Goal: Information Seeking & Learning: Learn about a topic

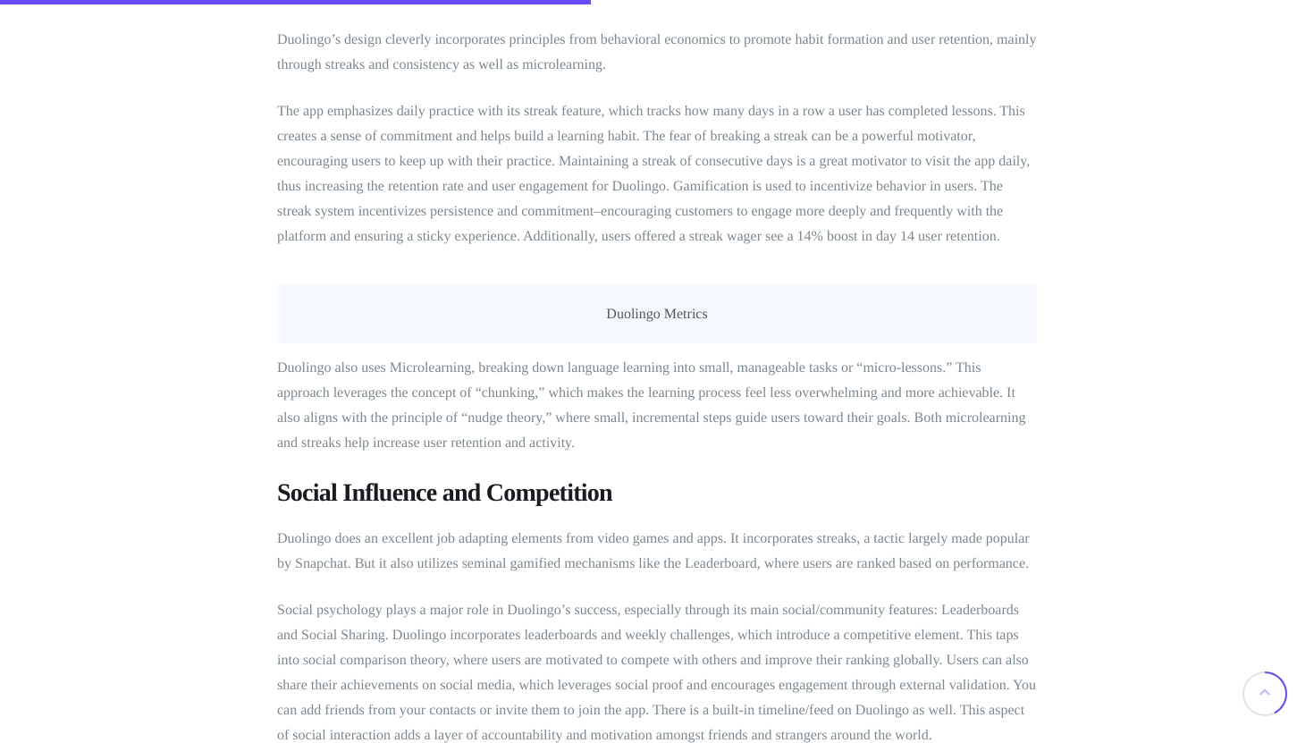
scroll to position [3685, 0]
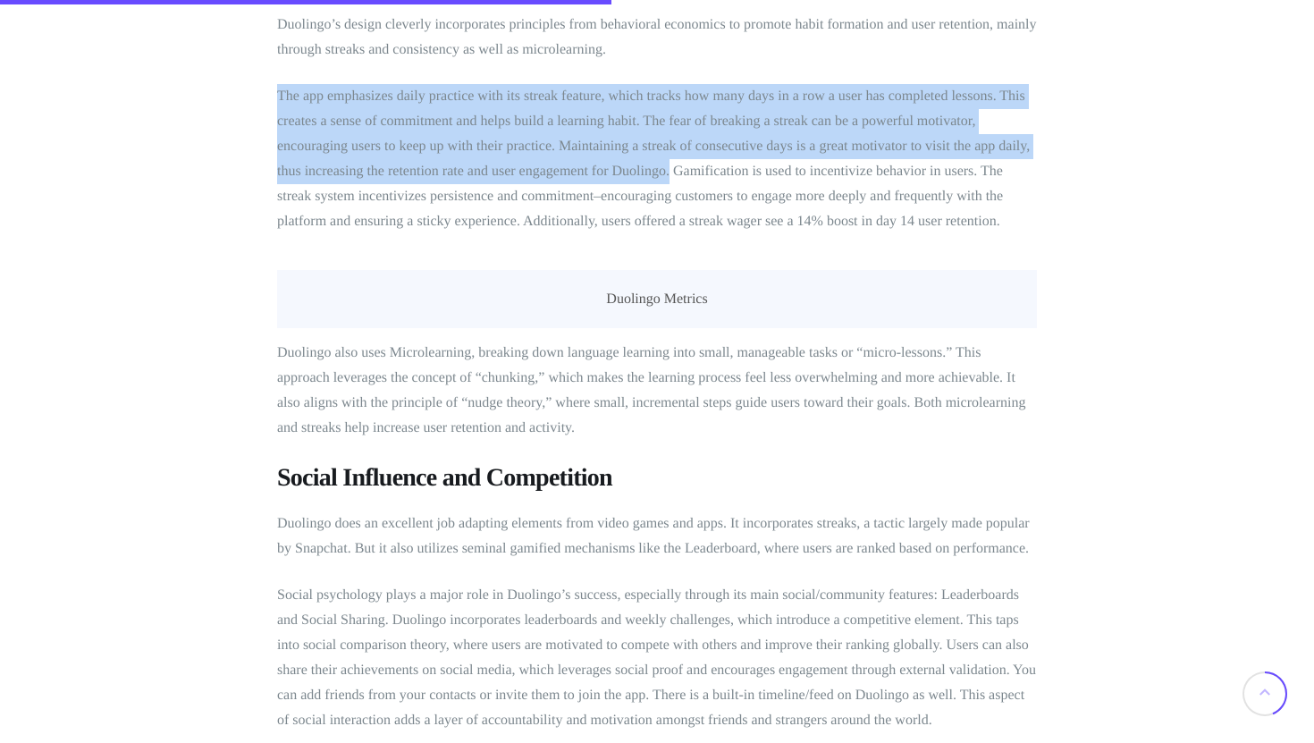
drag, startPoint x: 276, startPoint y: 398, endPoint x: 453, endPoint y: 498, distance: 203.3
click at [453, 234] on p "The app emphasizes daily practice with its streak feature, which tracks how man…" at bounding box center [657, 159] width 760 height 150
copy p "The app emphasizes daily practice with its streak feature, which tracks how man…"
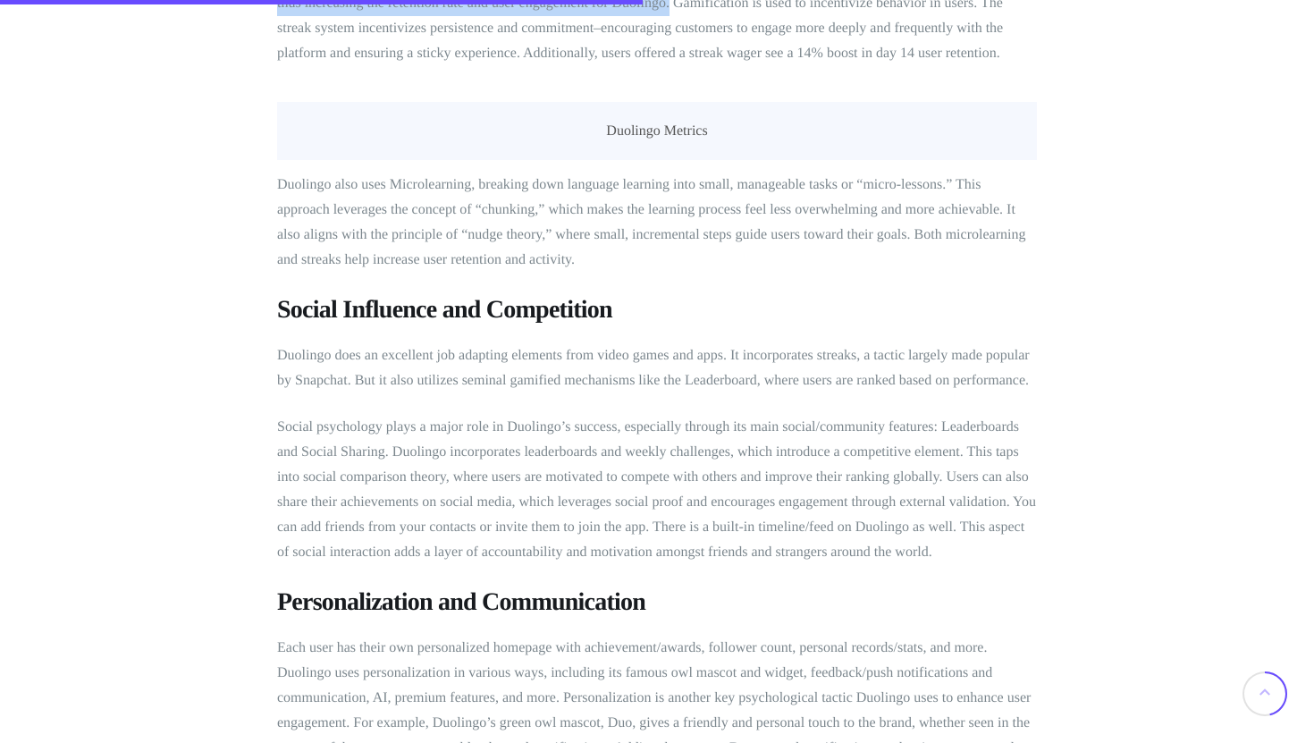
scroll to position [3873, 0]
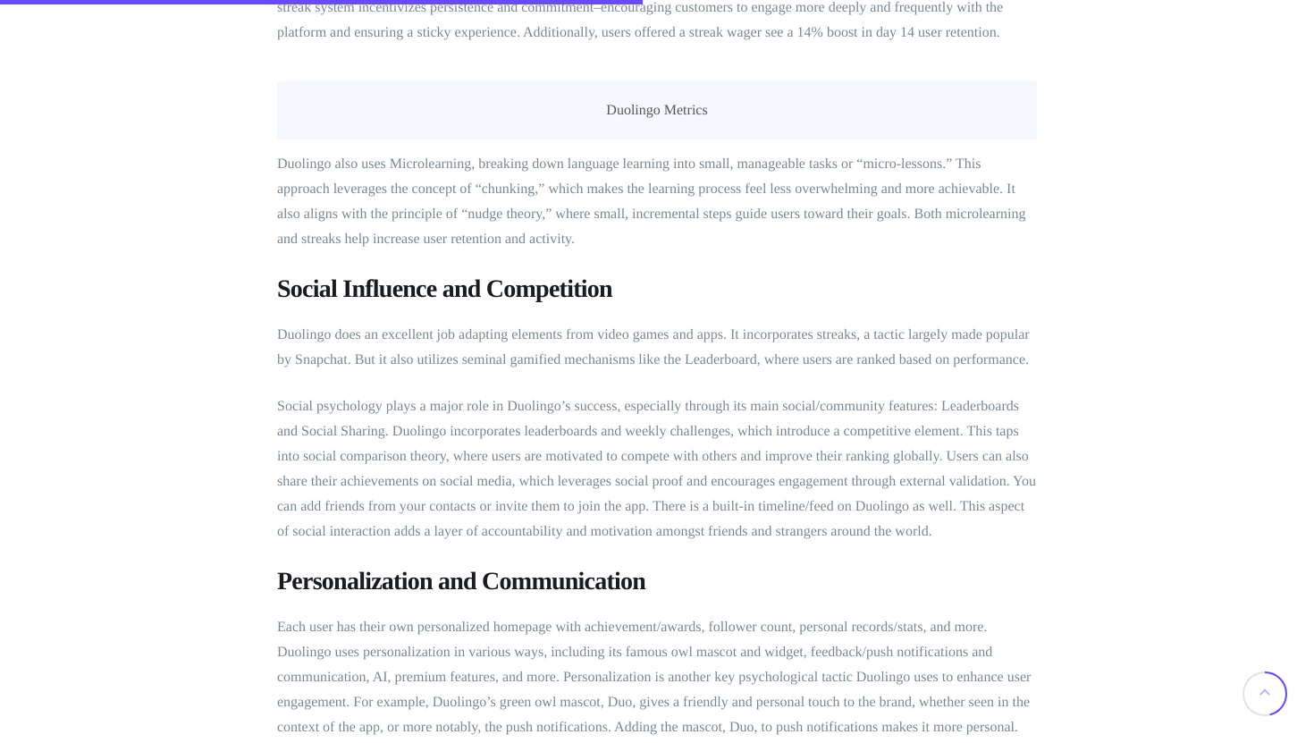
click at [902, 63] on div "Duolingo, a popular language-learning app which went public in [DATE], is curre…" at bounding box center [657, 458] width 760 height 7159
drag, startPoint x: 852, startPoint y: 258, endPoint x: 446, endPoint y: 305, distance: 408.4
copy p "Maintaining a streak of consecutive days is a great motivator to visit the app …"
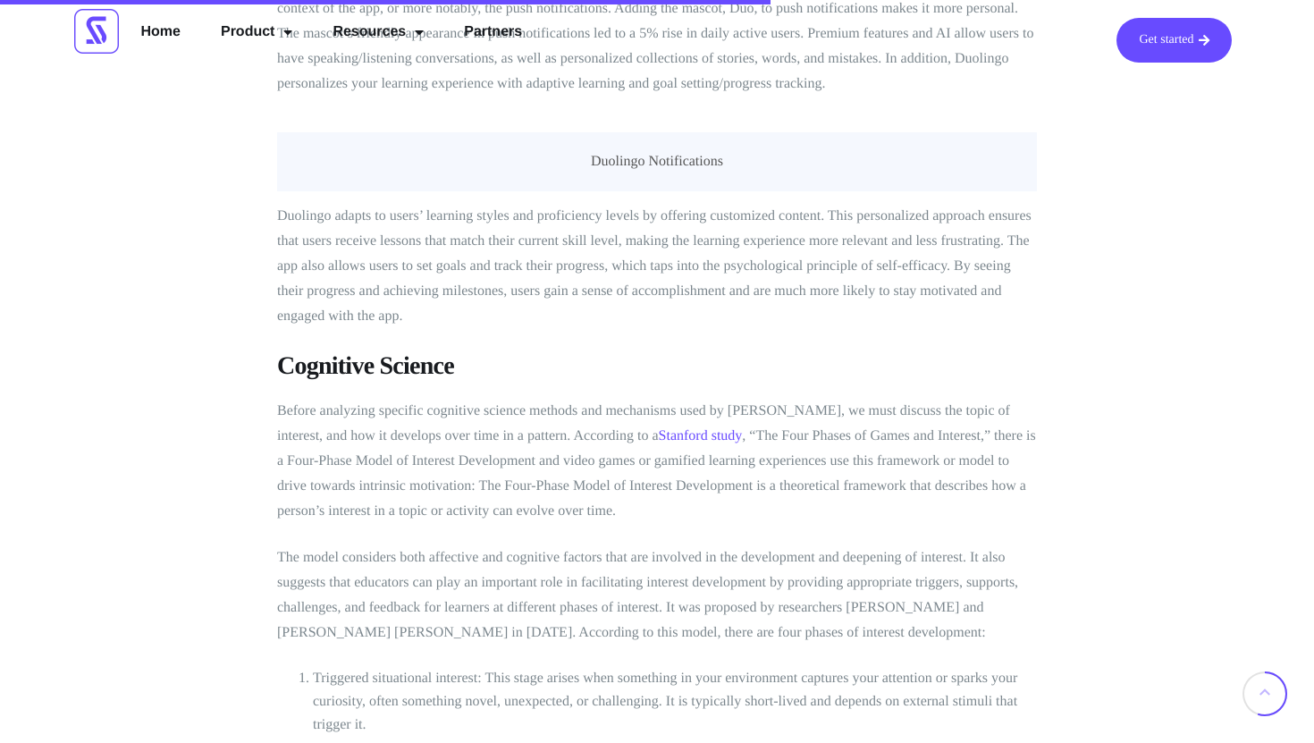
scroll to position [4581, 0]
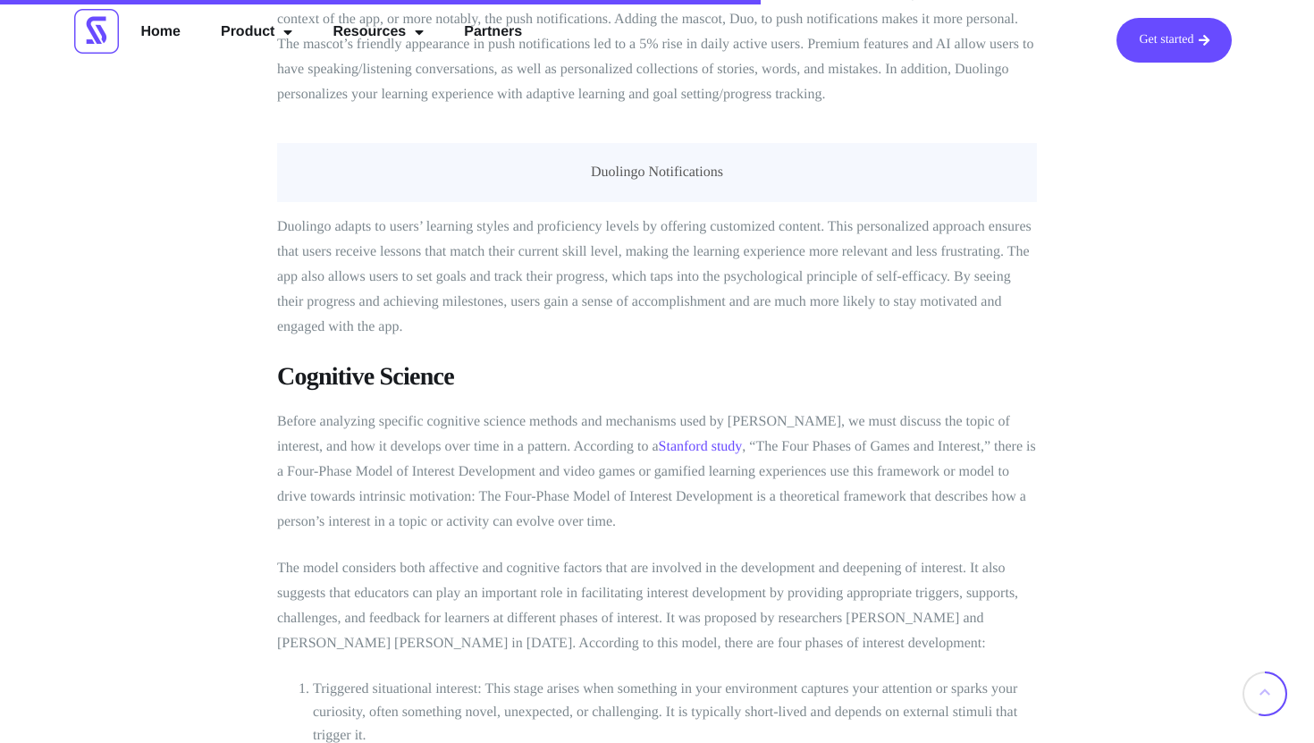
click at [716, 202] on figcaption "Duolingo Notifications" at bounding box center [657, 172] width 760 height 59
click at [712, 202] on figcaption "Duolingo Notifications" at bounding box center [657, 172] width 760 height 59
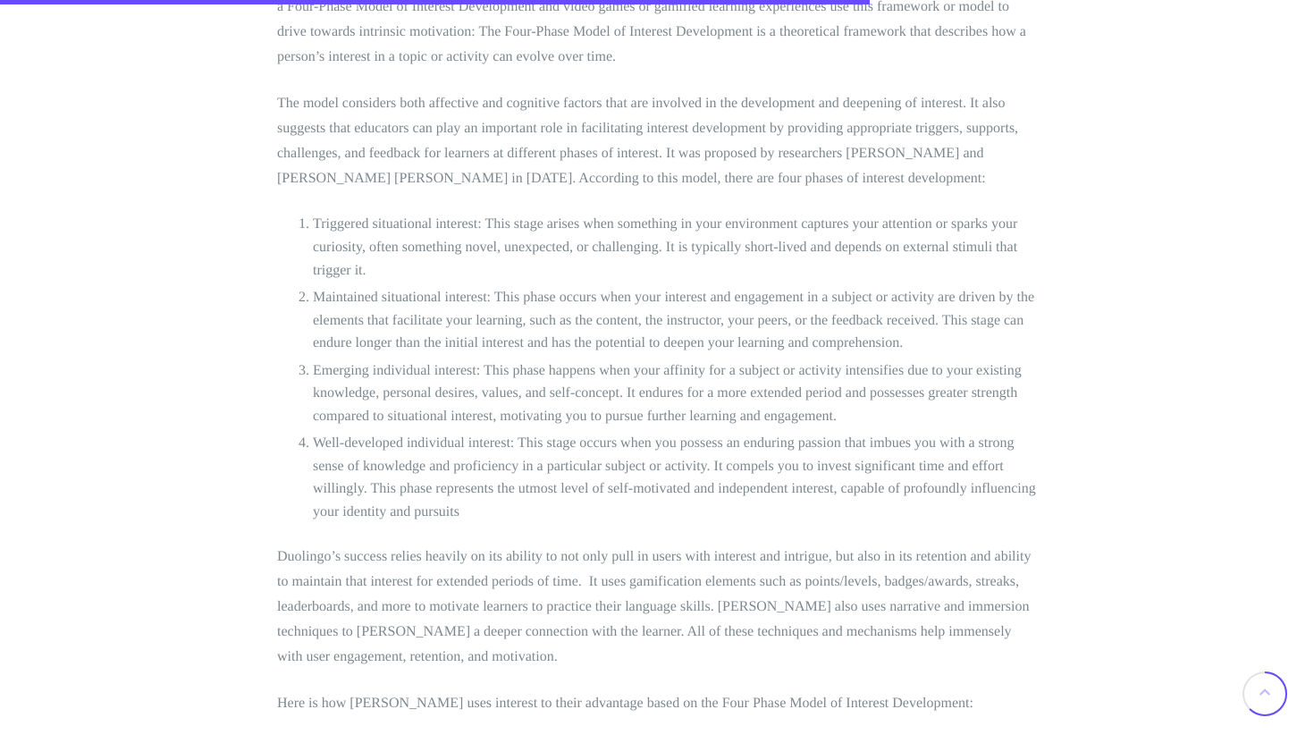
scroll to position [5239, 0]
